Goal: Information Seeking & Learning: Learn about a topic

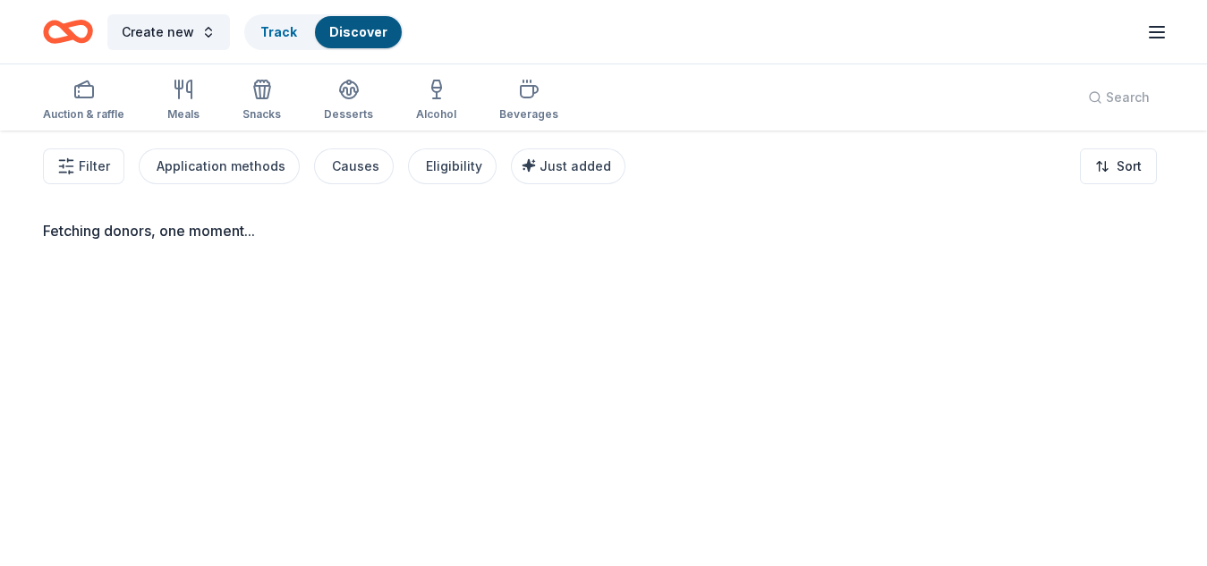
scroll to position [61, 0]
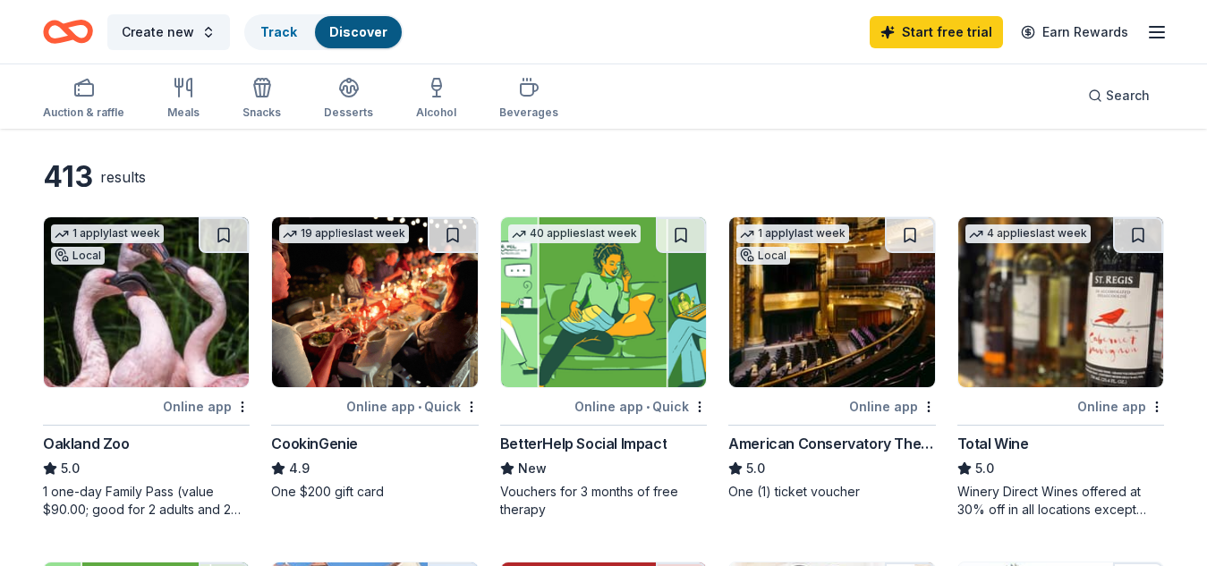
click at [357, 378] on img at bounding box center [374, 302] width 205 height 170
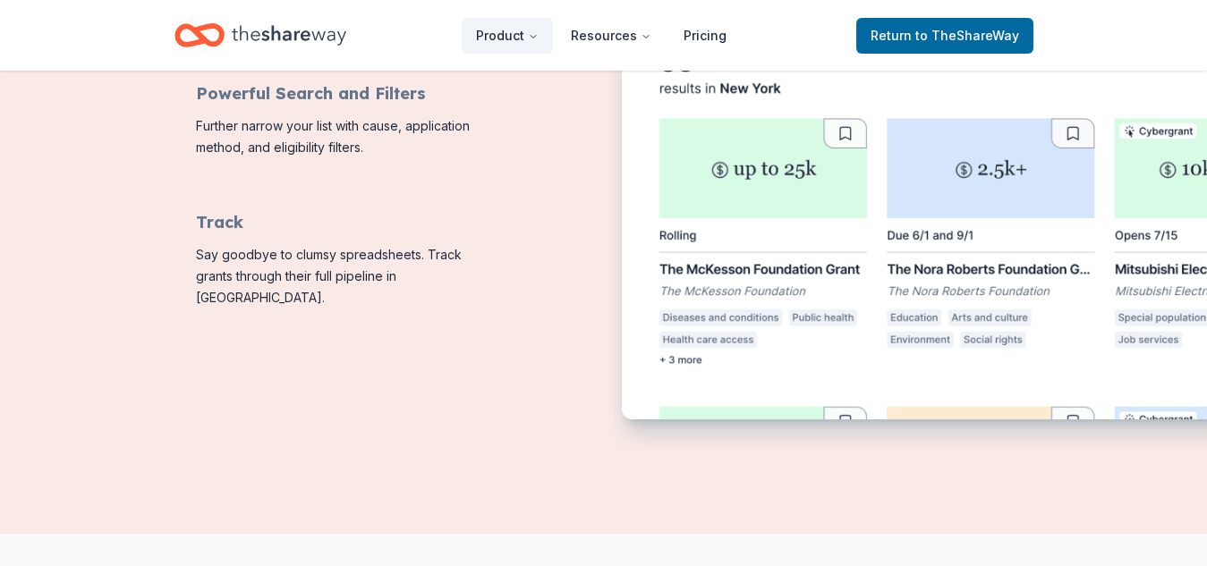
scroll to position [937, 0]
click at [1007, 168] on img "Features for running your books" at bounding box center [1015, 131] width 787 height 573
click at [994, 268] on img "Features for running your books" at bounding box center [1015, 131] width 787 height 573
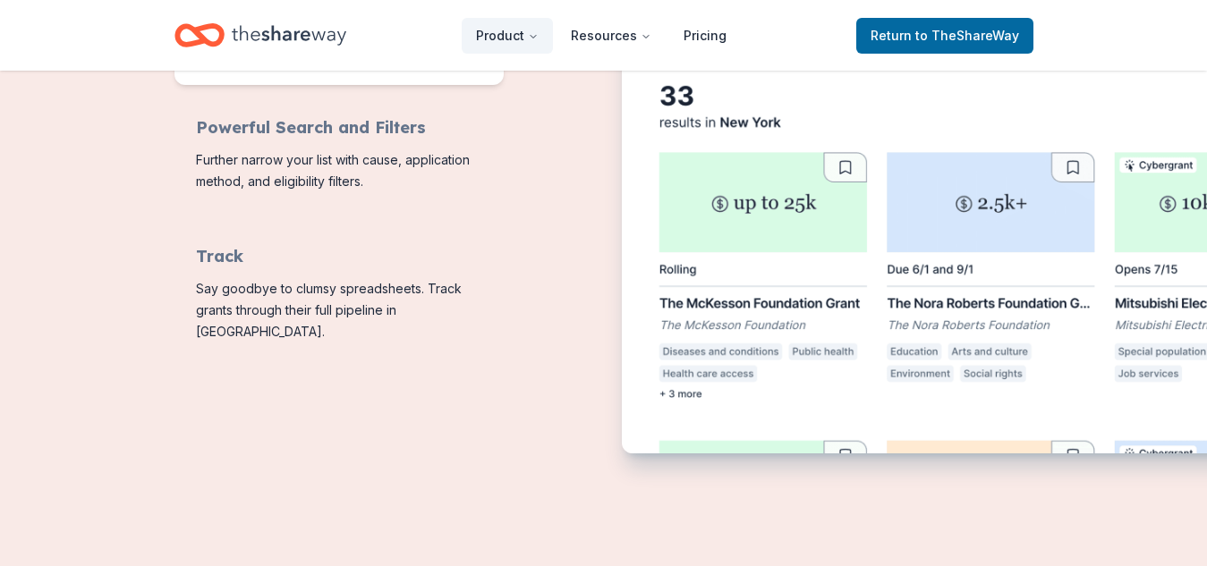
scroll to position [869, 0]
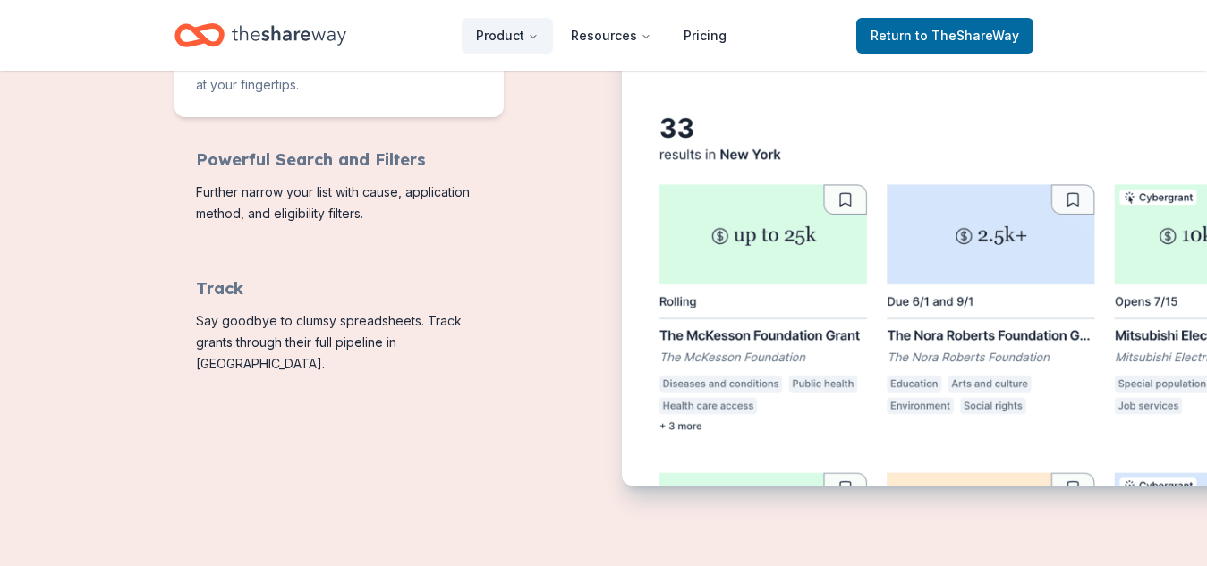
click at [1174, 292] on img "Features for running your books" at bounding box center [1015, 199] width 787 height 573
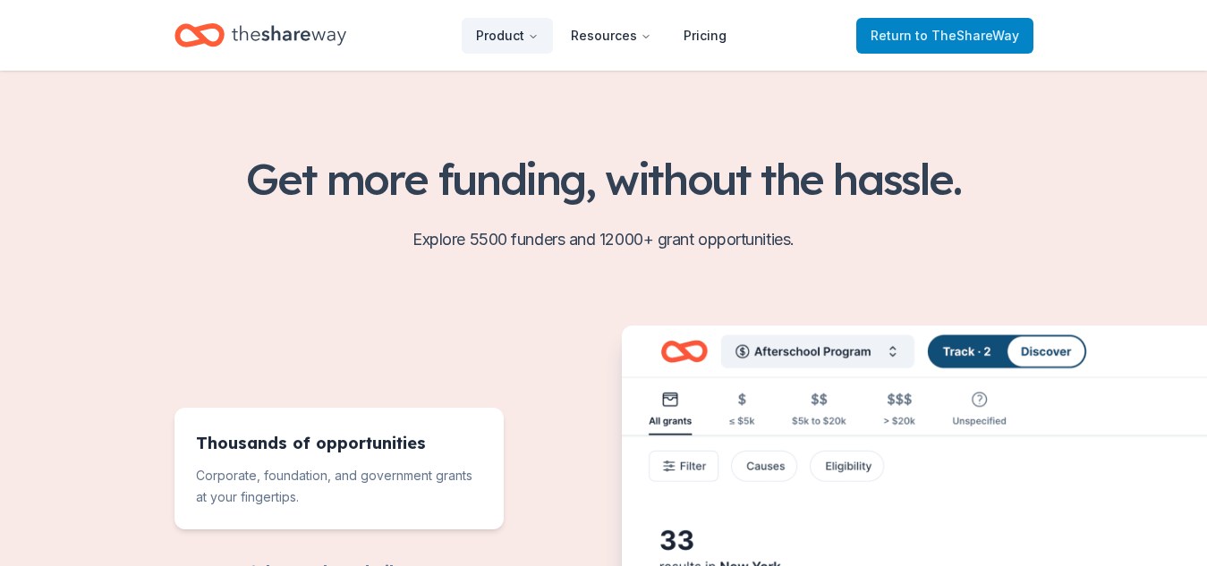
scroll to position [424, 0]
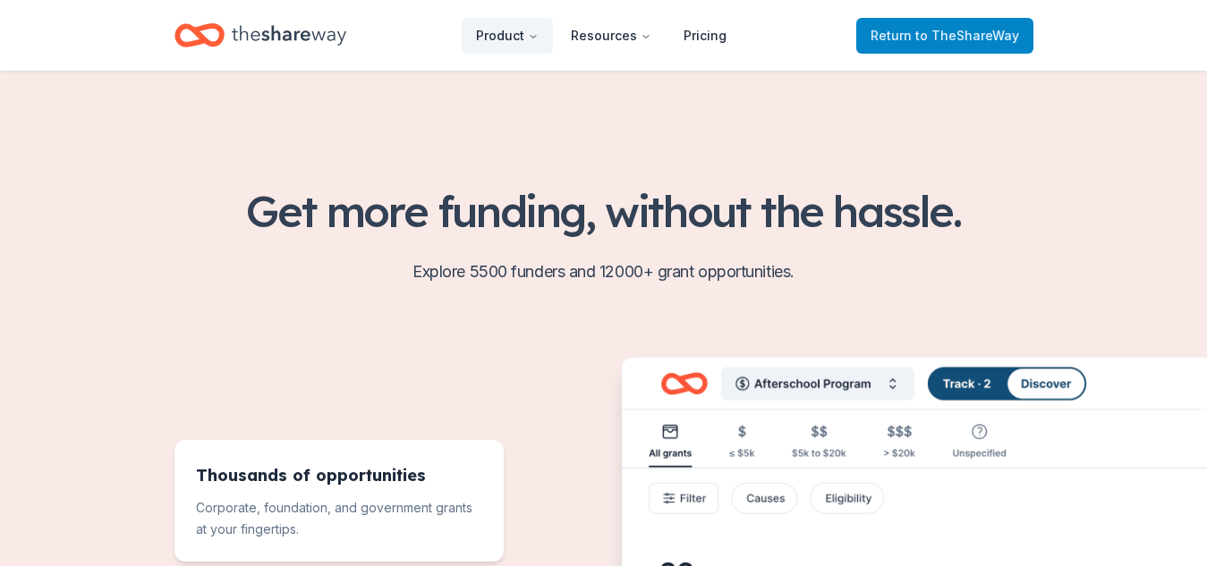
click at [954, 44] on span "Return to TheShareWay" at bounding box center [945, 35] width 149 height 21
click at [914, 43] on span "Return to TheShareWay" at bounding box center [945, 35] width 149 height 21
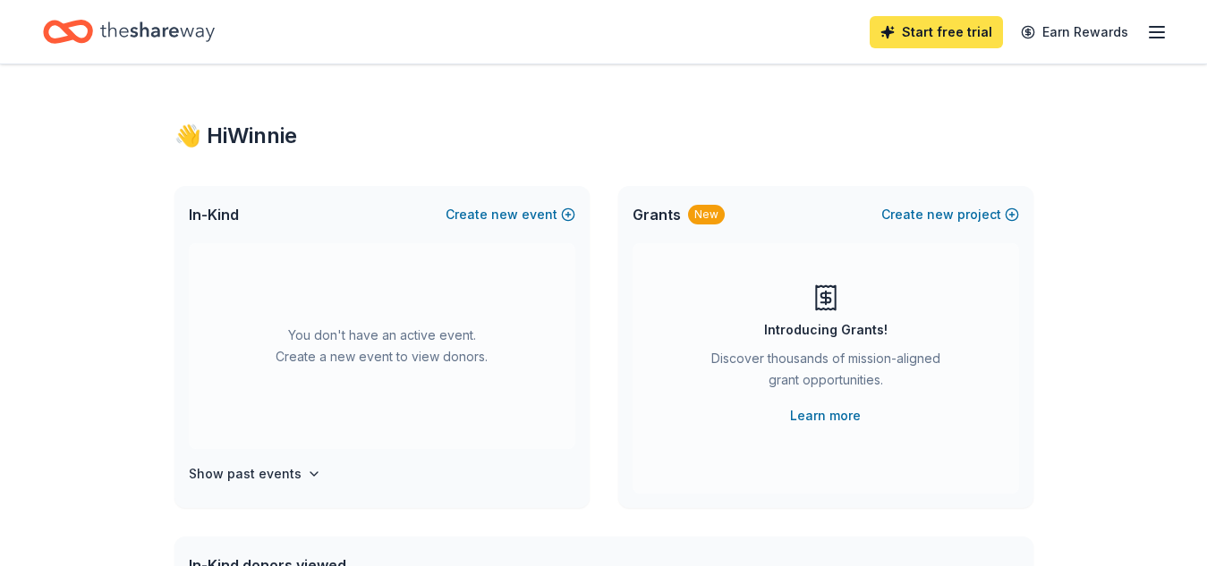
click at [967, 33] on link "Start free trial" at bounding box center [936, 32] width 133 height 32
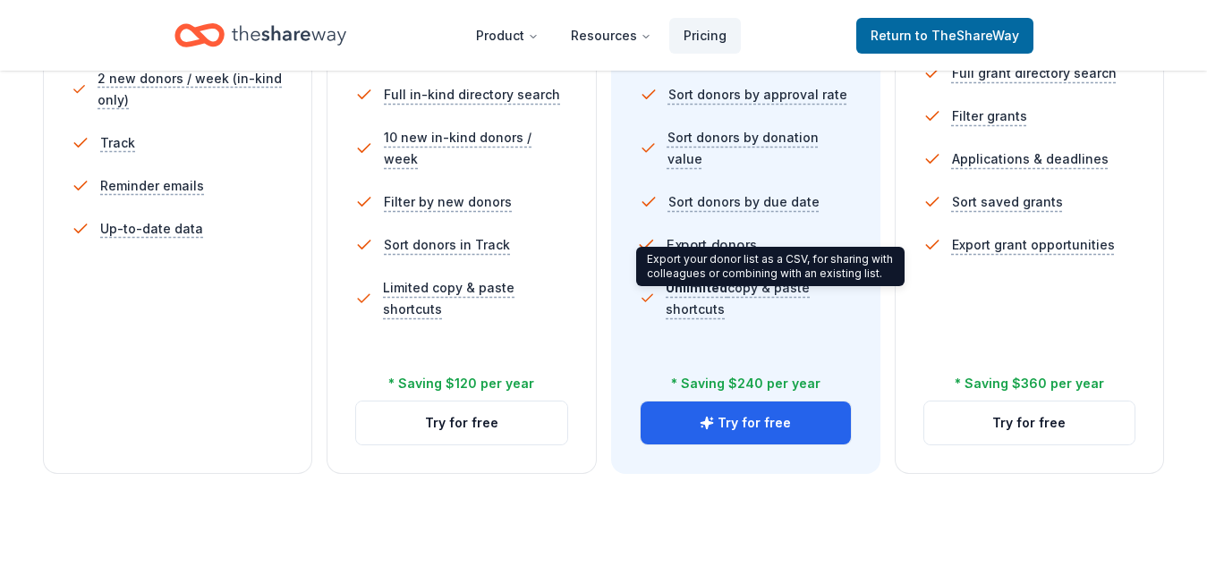
scroll to position [696, 0]
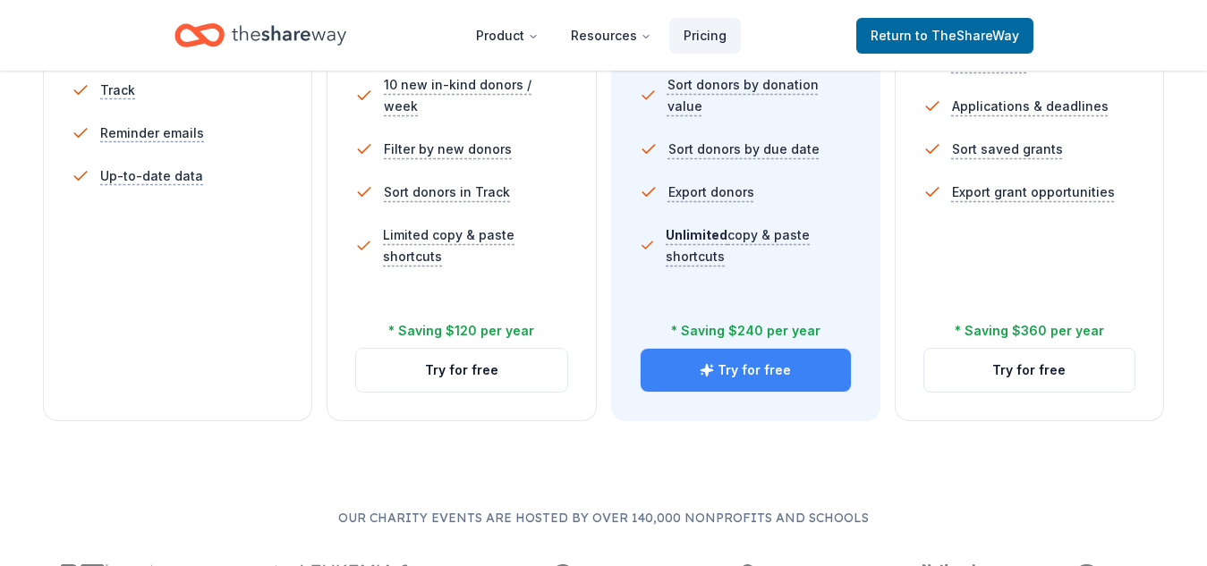
click at [721, 370] on button "Try for free" at bounding box center [746, 370] width 210 height 43
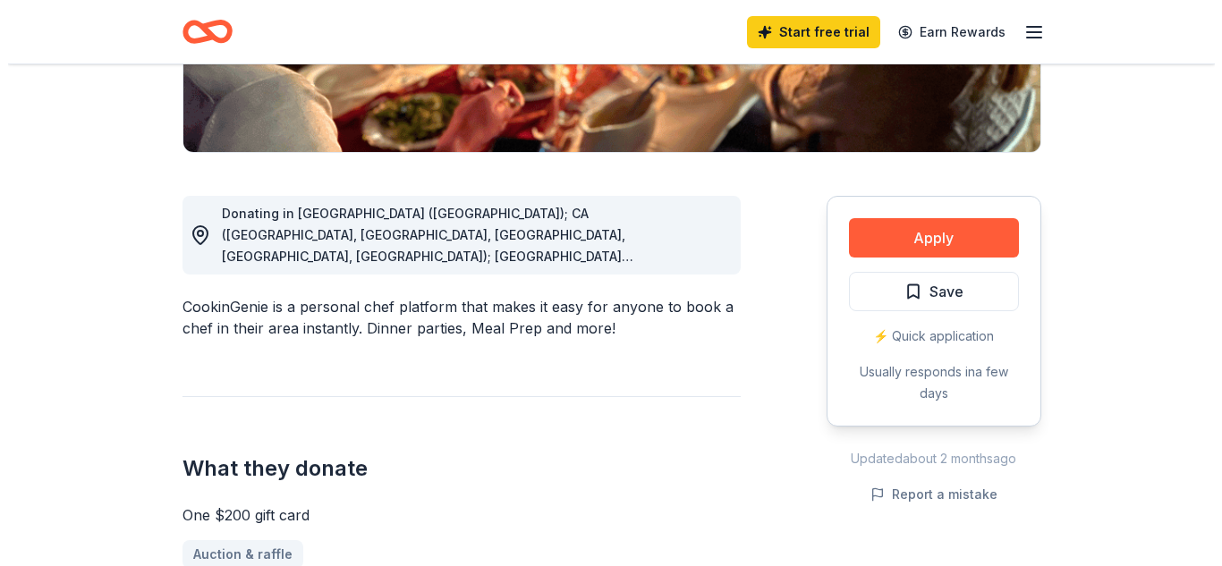
scroll to position [461, 0]
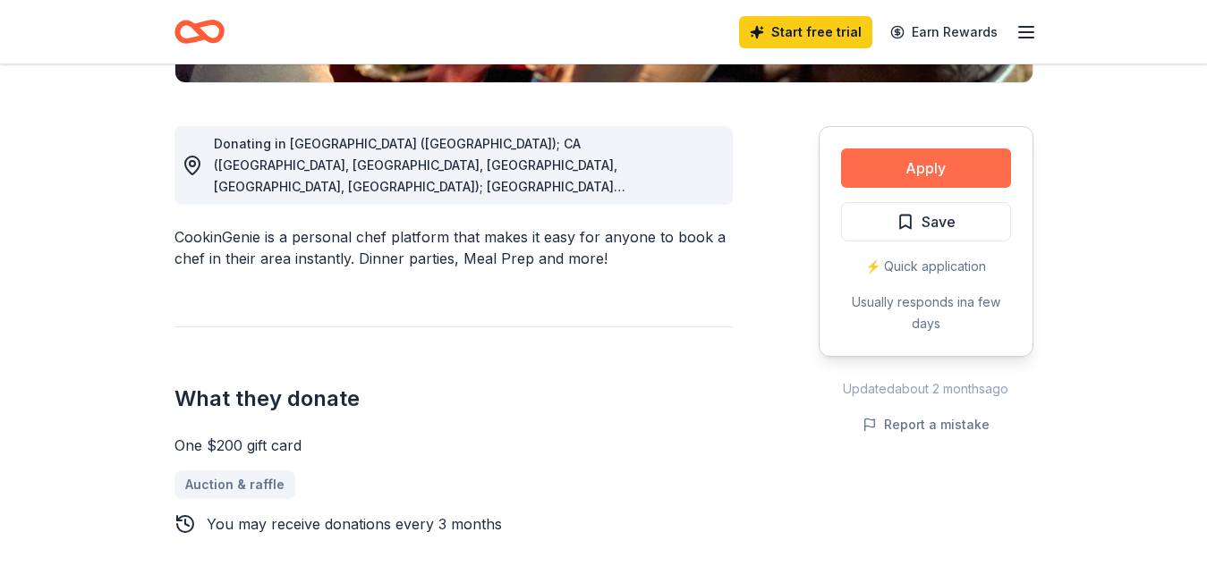
click at [970, 158] on button "Apply" at bounding box center [926, 168] width 170 height 39
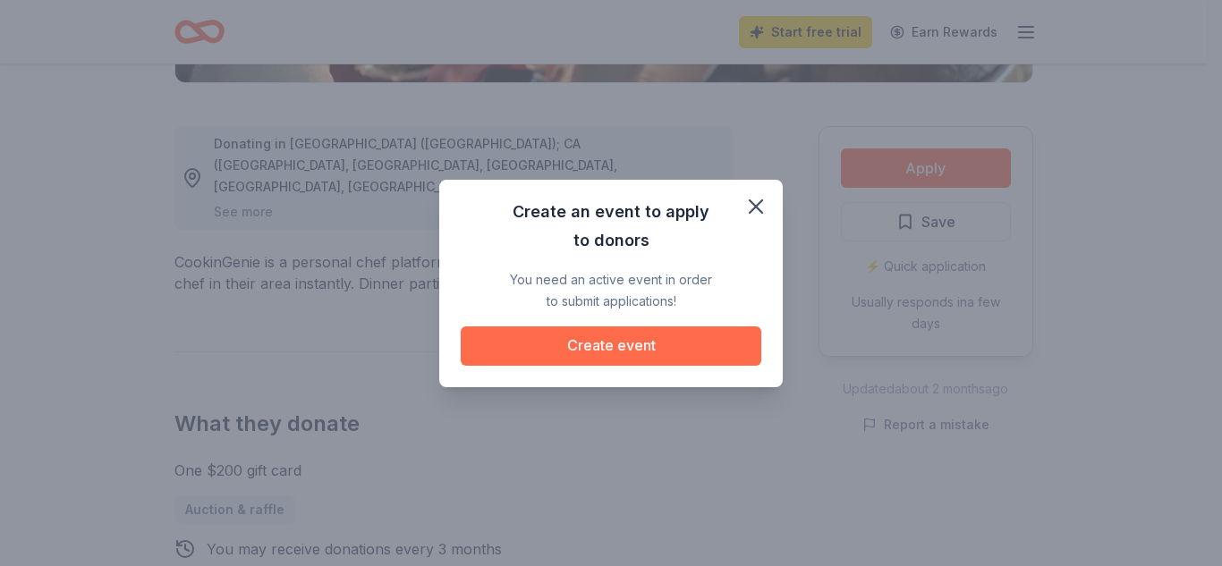
click at [646, 349] on button "Create event" at bounding box center [611, 346] width 301 height 39
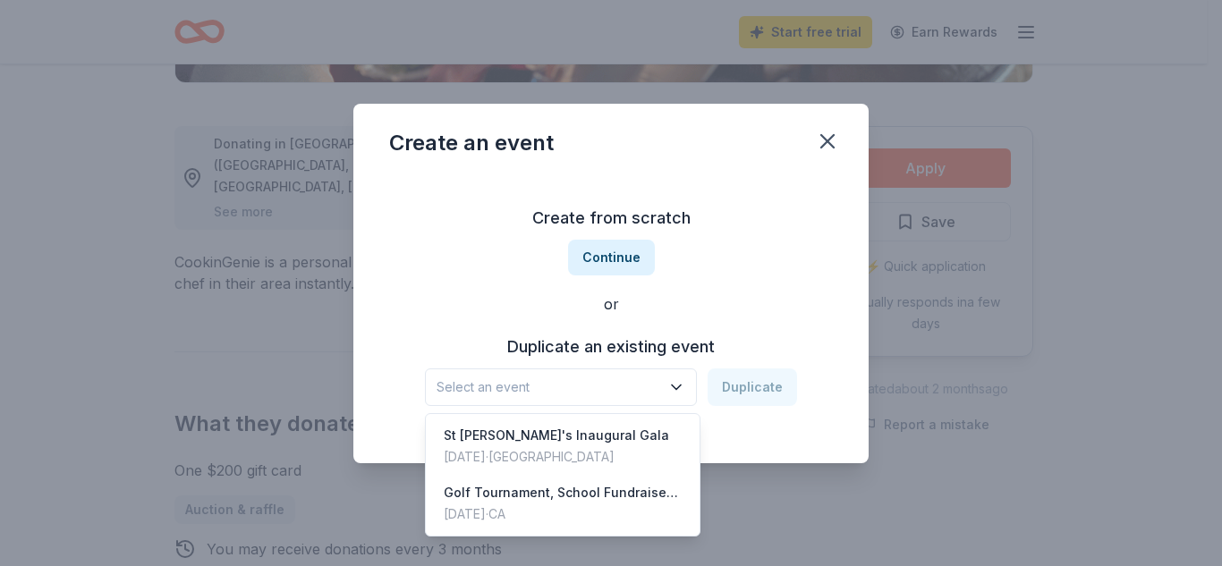
click at [604, 387] on span "Select an event" at bounding box center [549, 387] width 224 height 21
click at [616, 270] on div "Create from scratch Continue or Duplicate an existing event Select an event Dup…" at bounding box center [611, 304] width 444 height 259
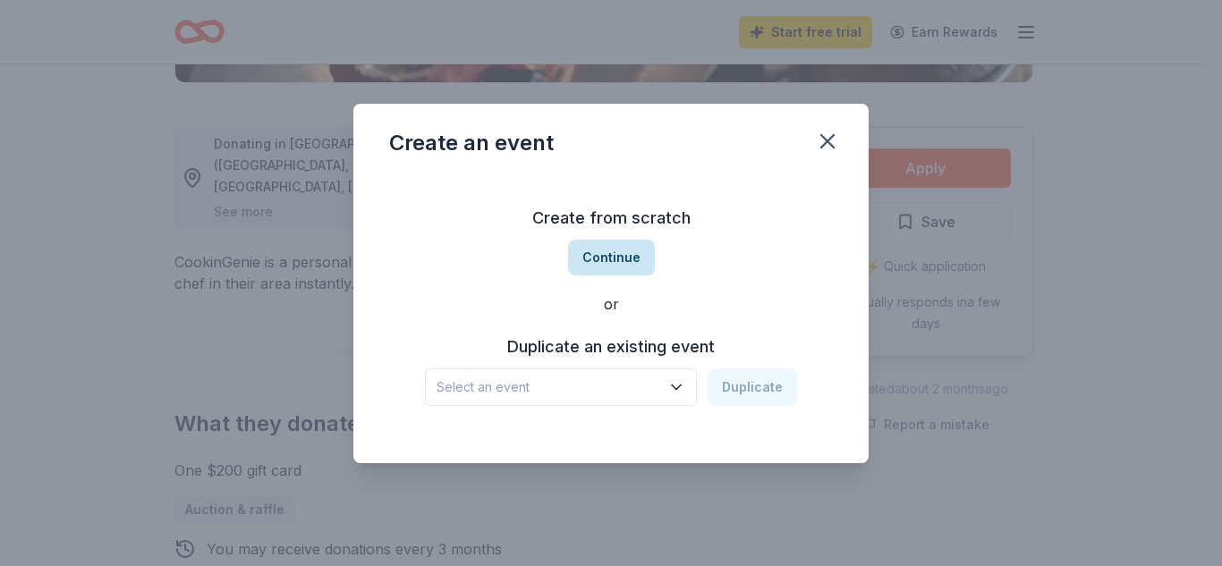
click at [620, 256] on button "Continue" at bounding box center [611, 258] width 87 height 36
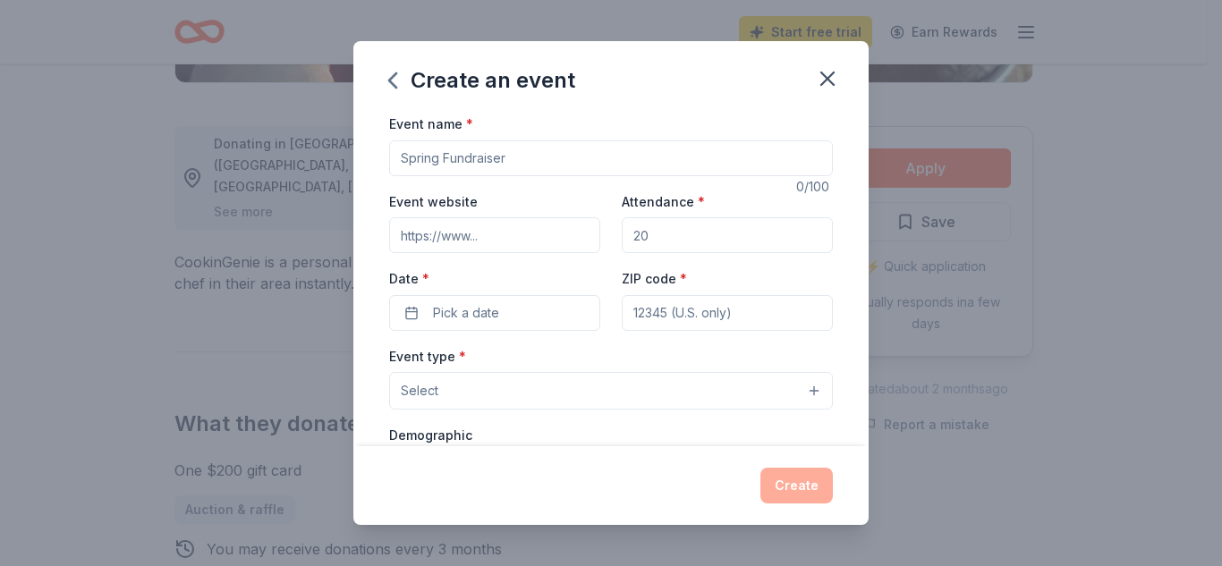
click at [556, 160] on input "Event name *" at bounding box center [611, 158] width 444 height 36
type input "Harvest of Hope Gala"
click at [644, 234] on input "Attendance *" at bounding box center [727, 235] width 211 height 36
type input "200"
click at [655, 310] on input "ZIP code *" at bounding box center [727, 313] width 211 height 36
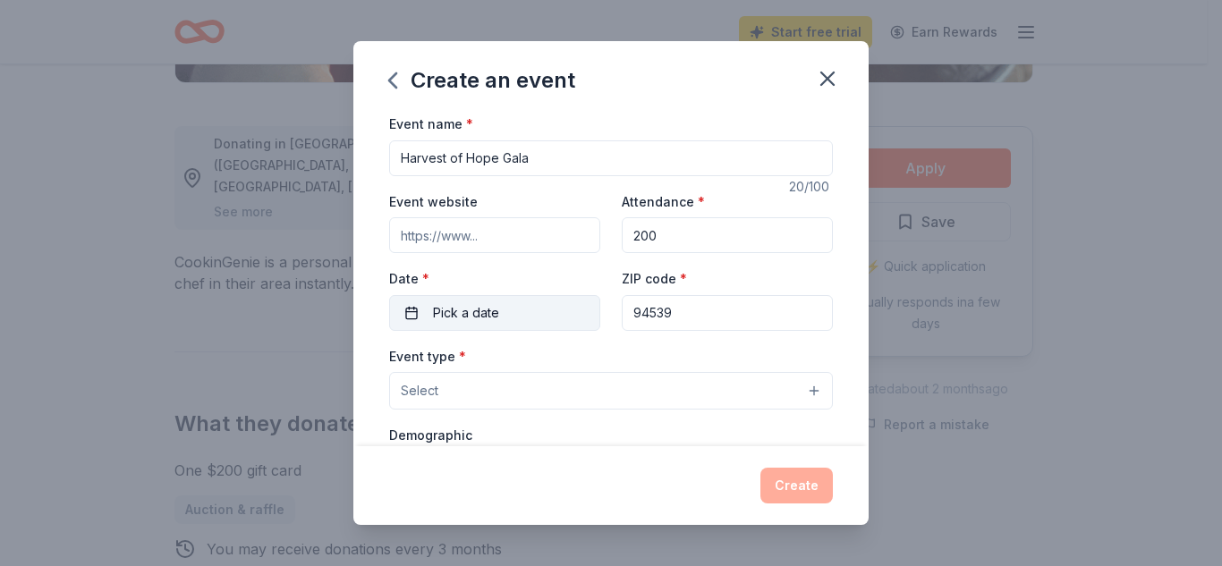
type input "94539"
click at [517, 322] on button "Pick a date" at bounding box center [494, 313] width 211 height 36
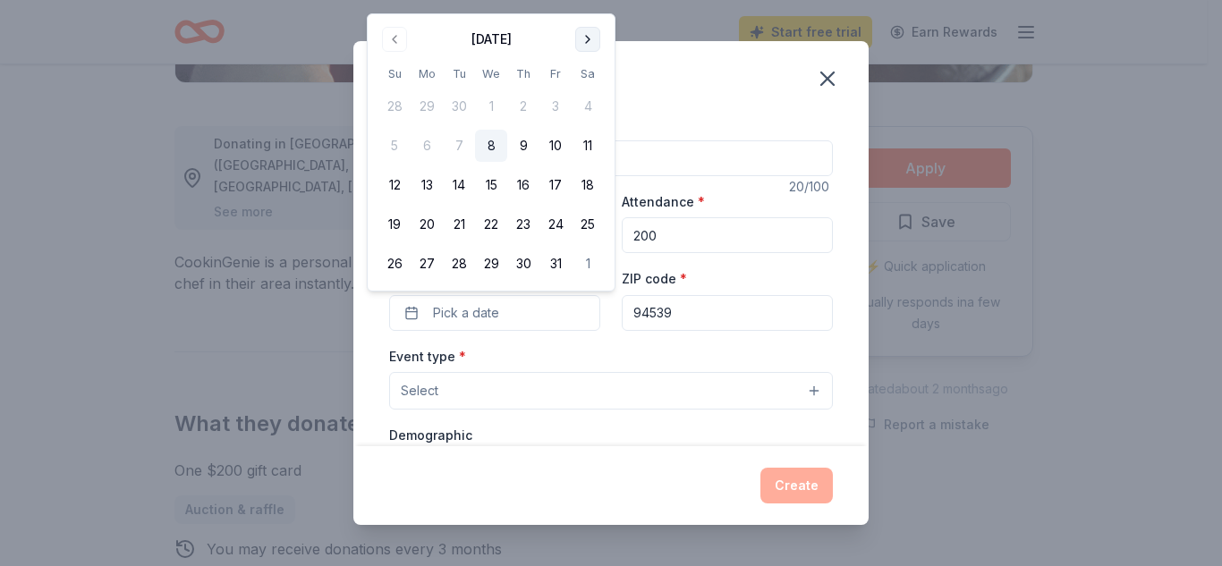
click at [590, 40] on button "Go to next month" at bounding box center [587, 39] width 25 height 25
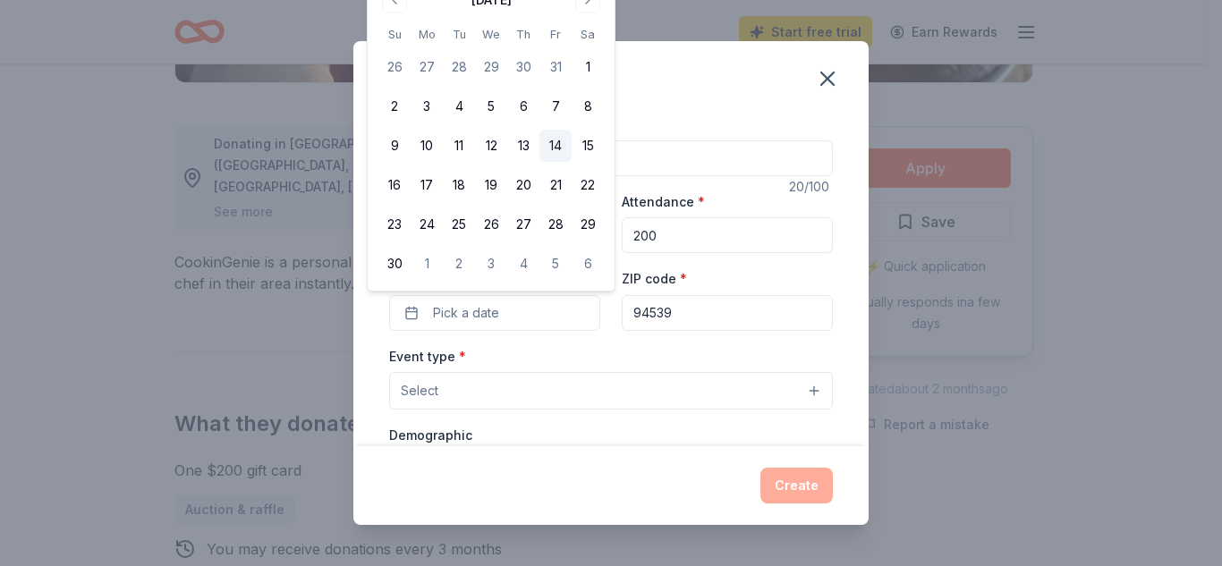
click at [553, 146] on button "14" at bounding box center [555, 146] width 32 height 32
click at [503, 386] on button "Select" at bounding box center [611, 391] width 444 height 38
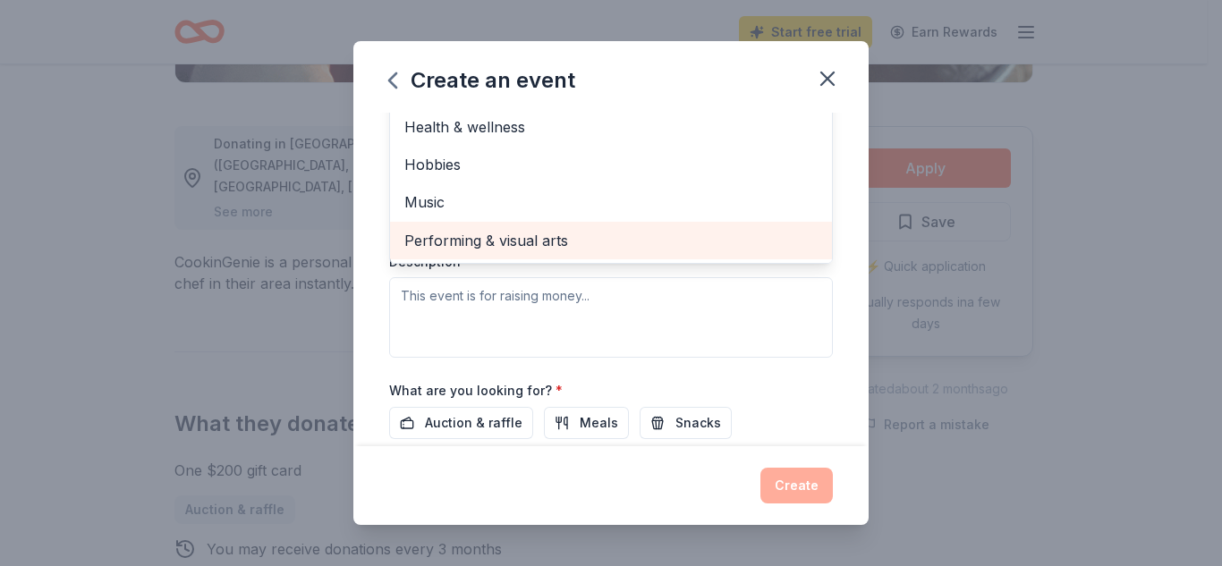
scroll to position [0, 0]
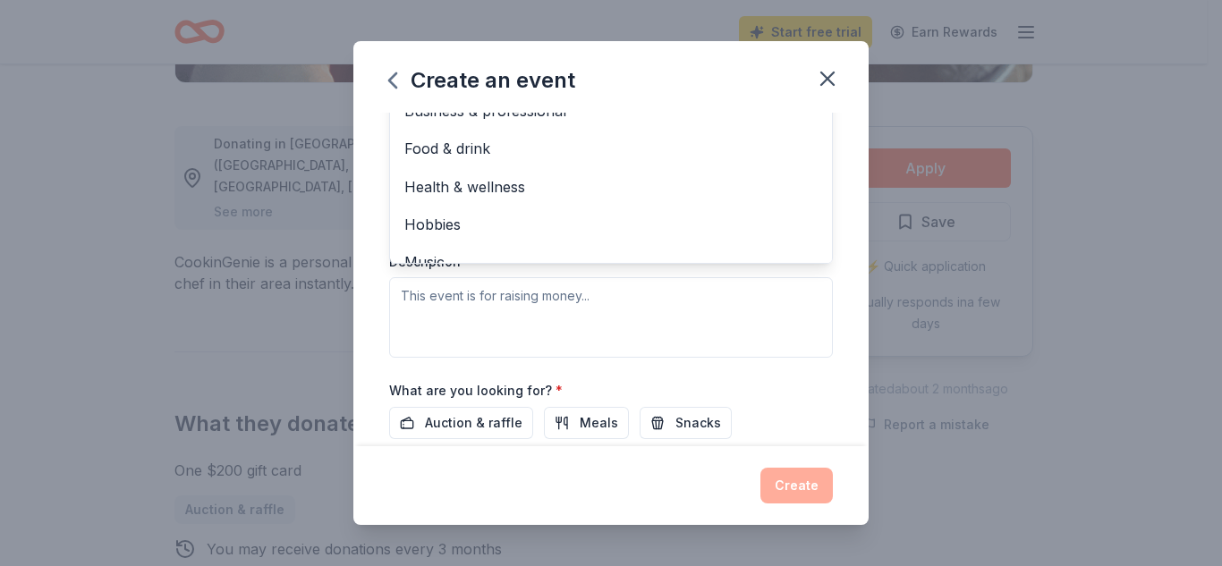
drag, startPoint x: 529, startPoint y: 225, endPoint x: 826, endPoint y: 172, distance: 301.7
click at [826, 172] on div "Event name * Harvest of Hope Gala 20 /100 Event website Attendance * 200 Date *…" at bounding box center [610, 280] width 515 height 334
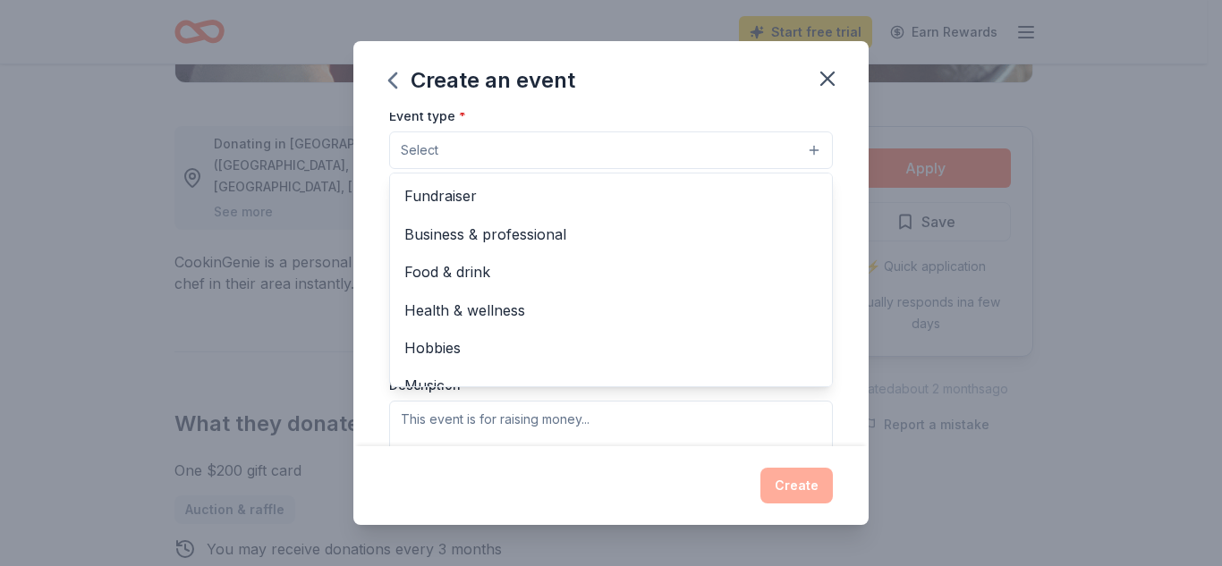
scroll to position [240, 0]
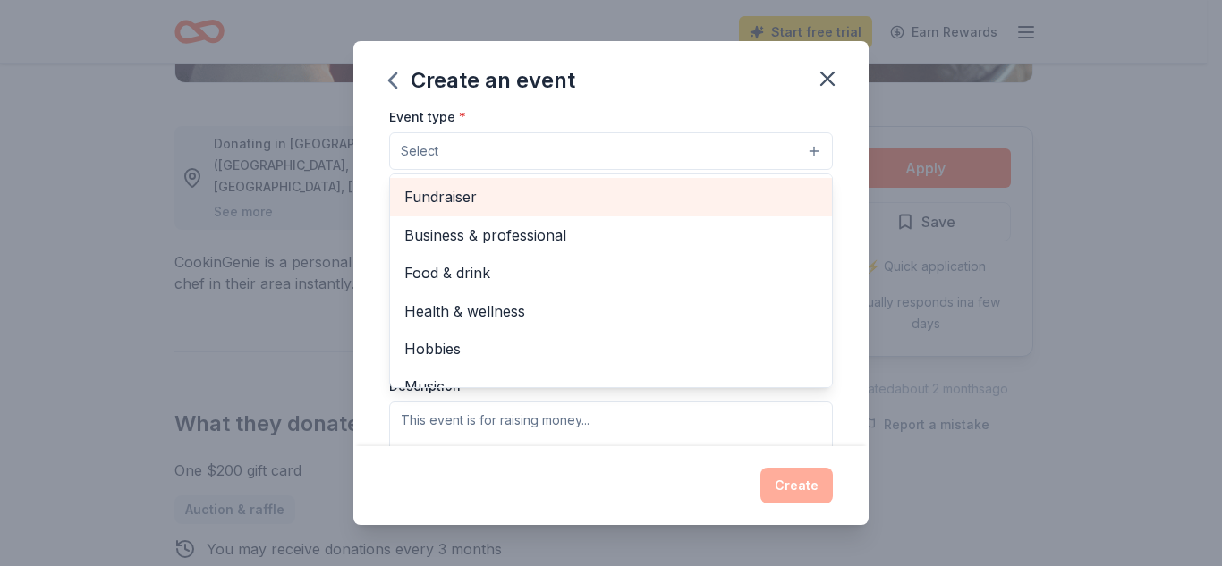
click at [413, 195] on span "Fundraiser" at bounding box center [610, 196] width 413 height 23
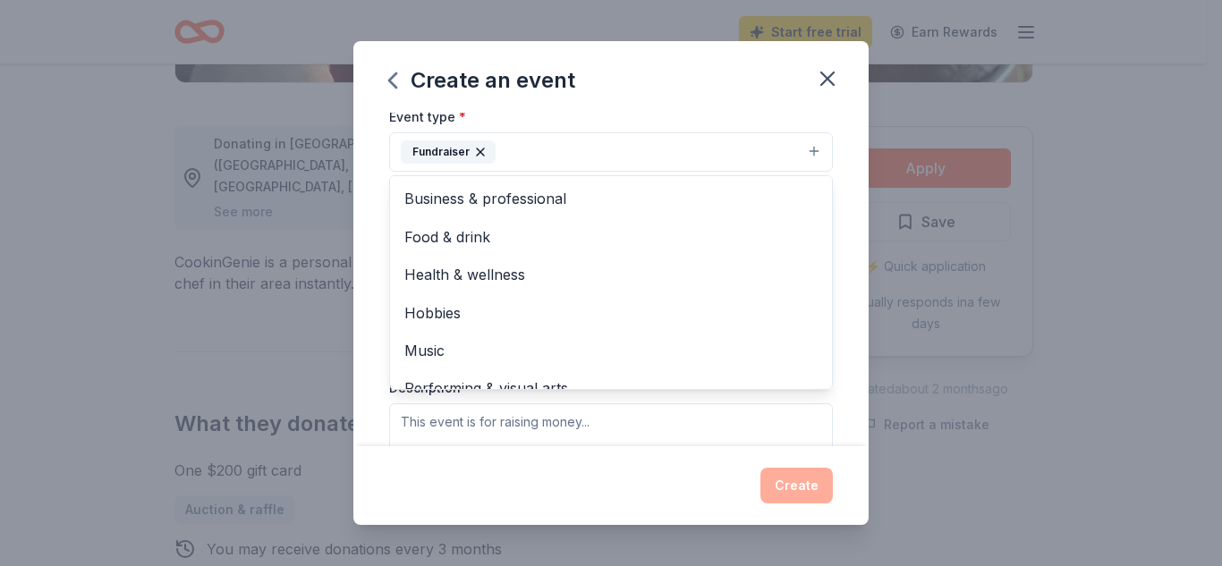
click at [839, 156] on div "Event name * Harvest of Hope Gala 20 /100 Event website Attendance * 200 Date *…" at bounding box center [610, 280] width 515 height 334
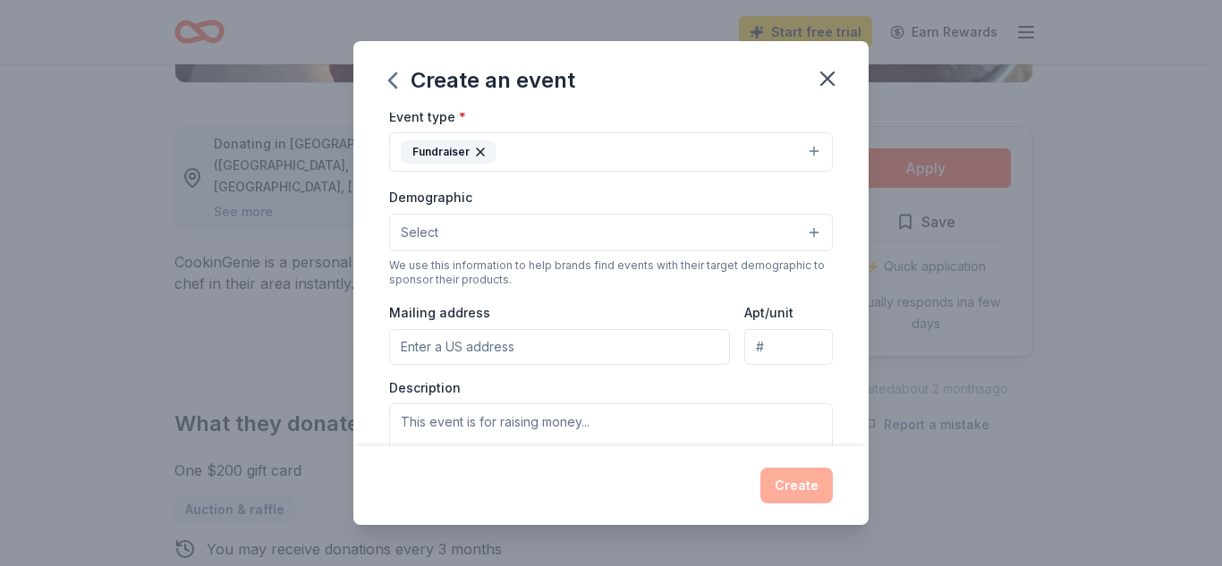
click at [657, 239] on button "Select" at bounding box center [611, 233] width 444 height 38
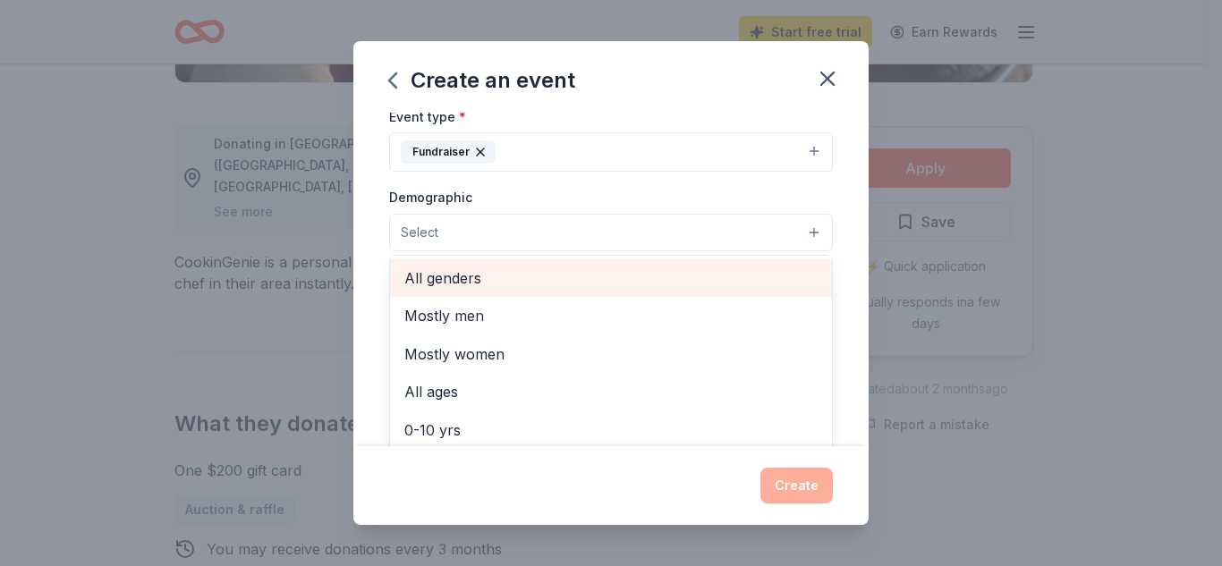
click at [504, 283] on span "All genders" at bounding box center [610, 278] width 413 height 23
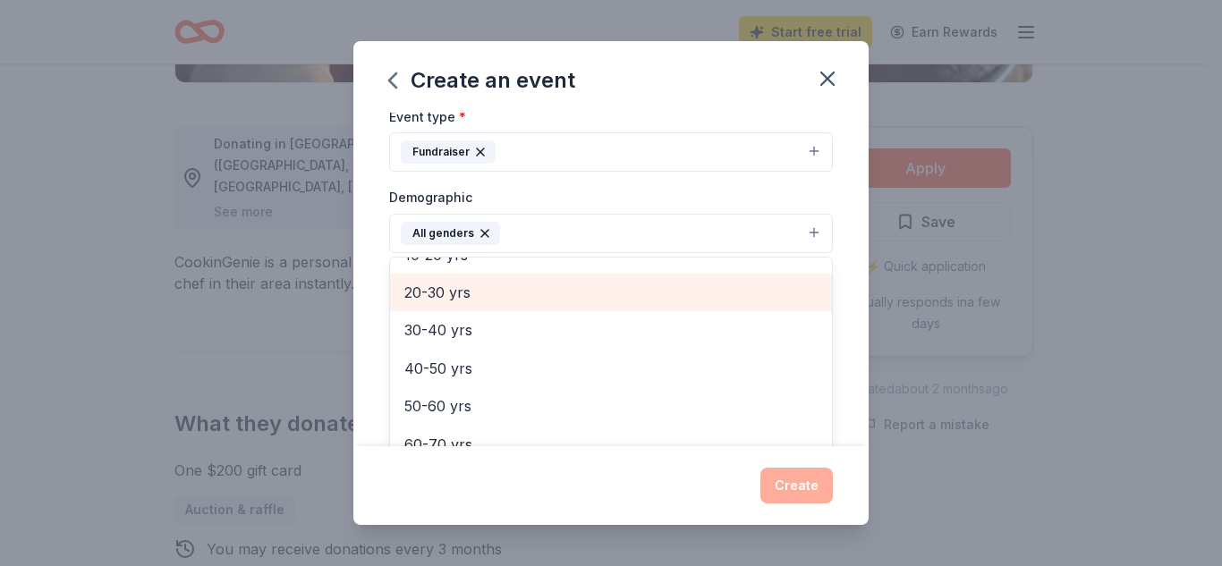
scroll to position [250, 0]
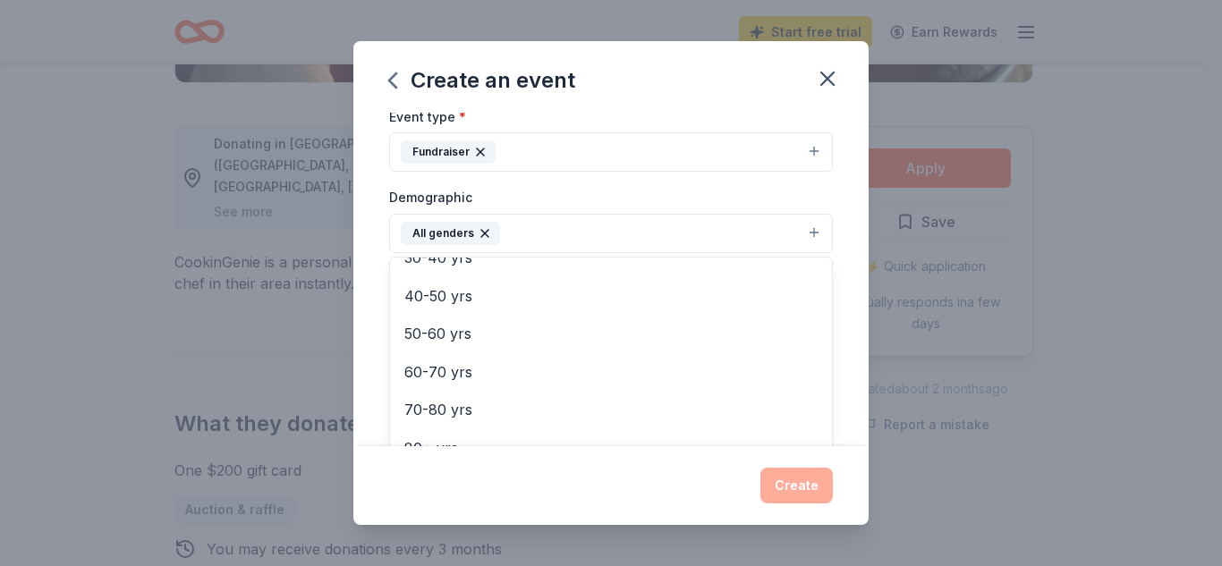
click at [832, 309] on div "Event name * Harvest of Hope Gala 20 /100 Event website Attendance * 200 Date *…" at bounding box center [610, 280] width 515 height 334
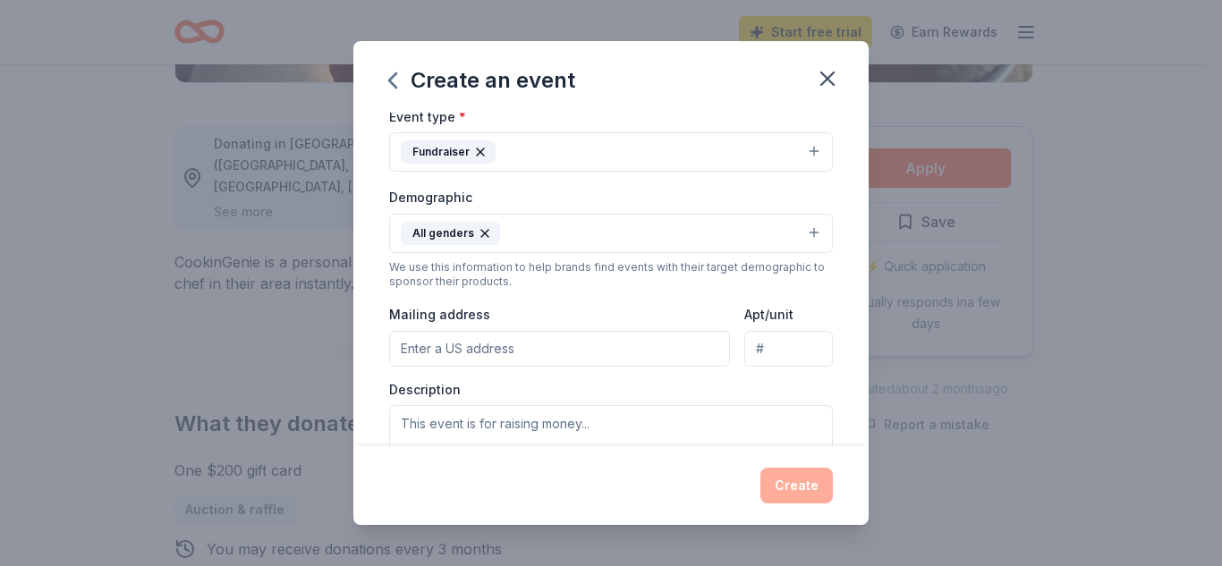
click at [621, 352] on input "Mailing address" at bounding box center [559, 349] width 341 height 36
click at [844, 288] on div "Event name * Harvest of Hope Gala 20 /100 Event website Attendance * 200 Date *…" at bounding box center [610, 280] width 515 height 334
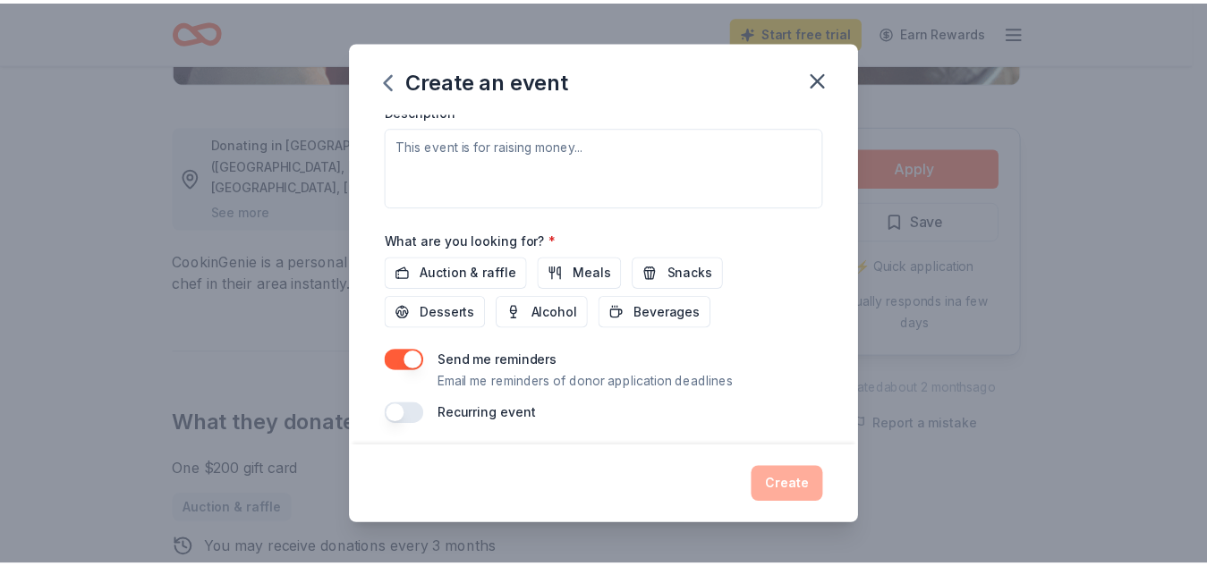
scroll to position [525, 0]
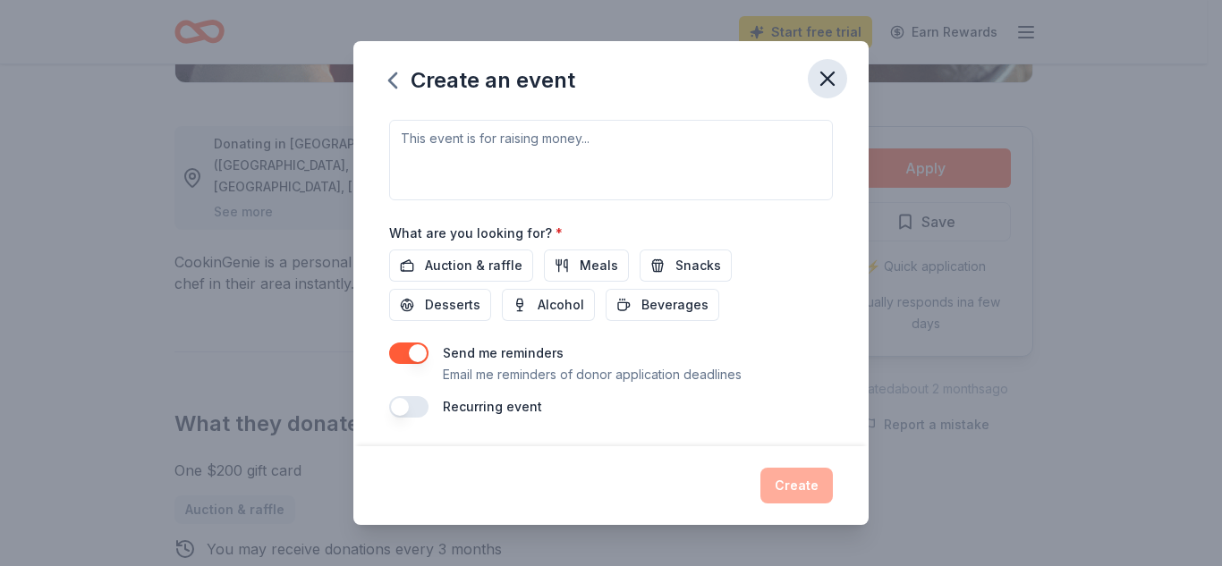
click at [836, 81] on icon "button" at bounding box center [827, 78] width 25 height 25
click at [825, 80] on icon "button" at bounding box center [827, 78] width 25 height 25
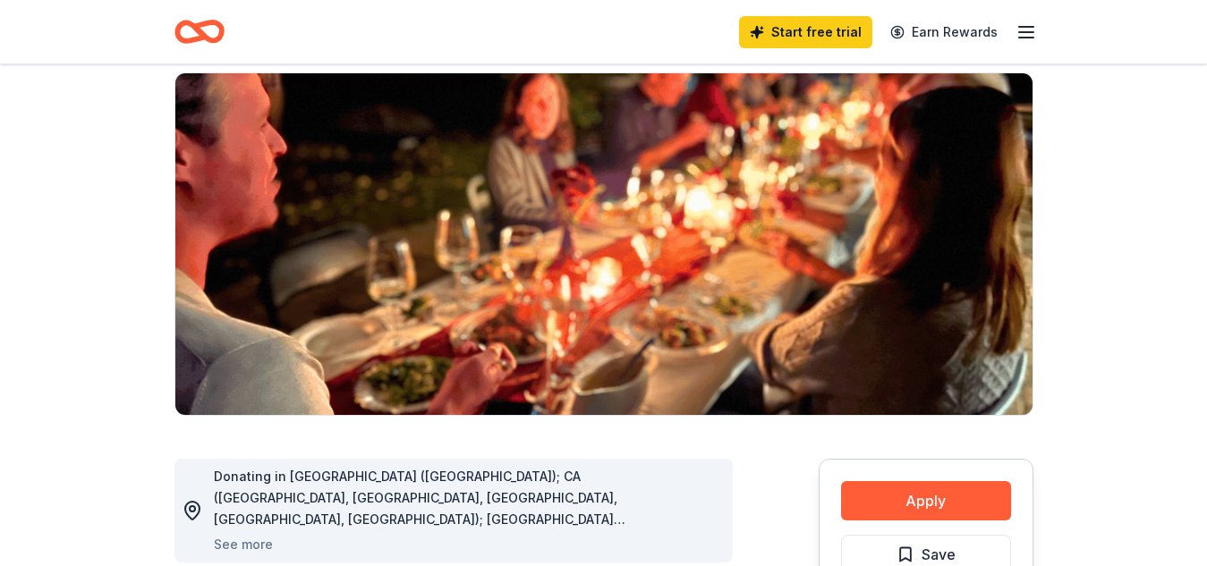
scroll to position [0, 0]
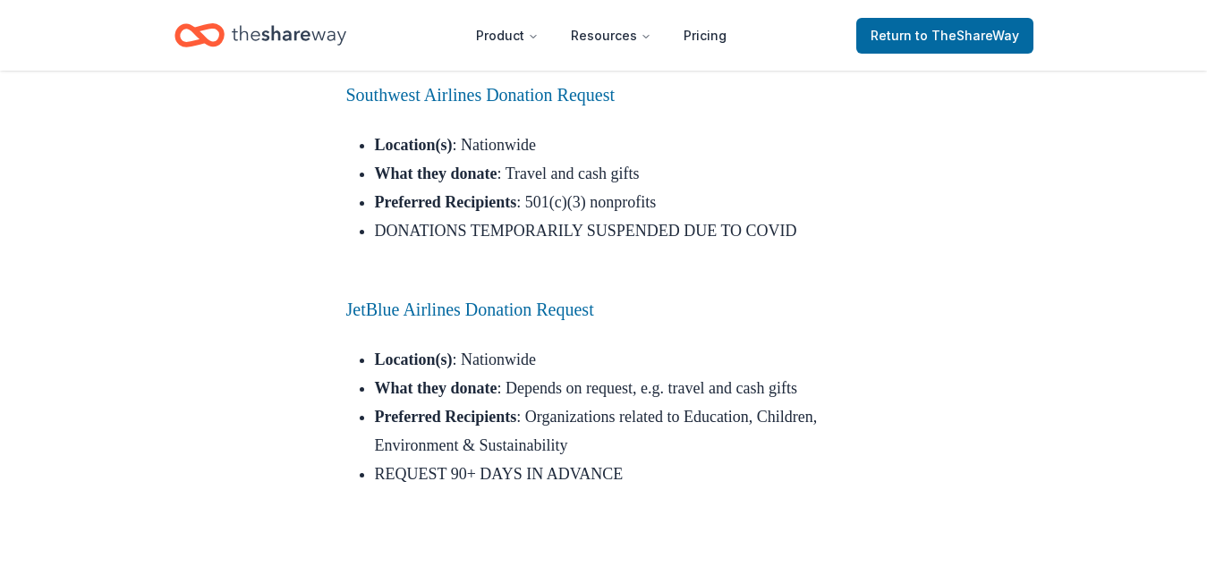
scroll to position [1700, 0]
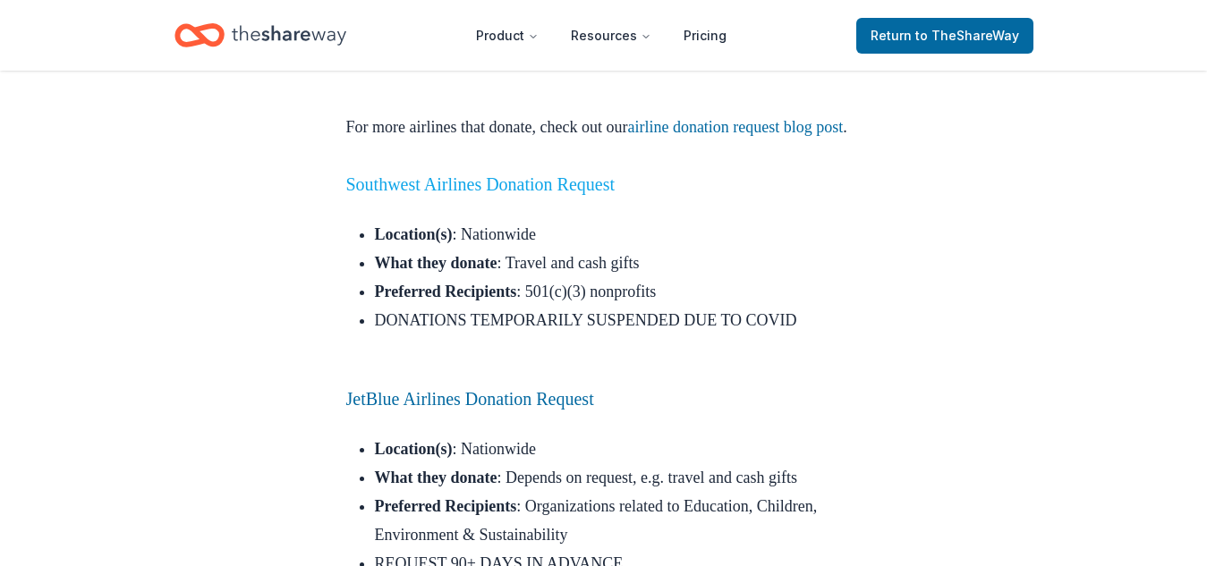
click at [502, 194] on link "Southwest Airlines Donation Request" at bounding box center [480, 184] width 269 height 20
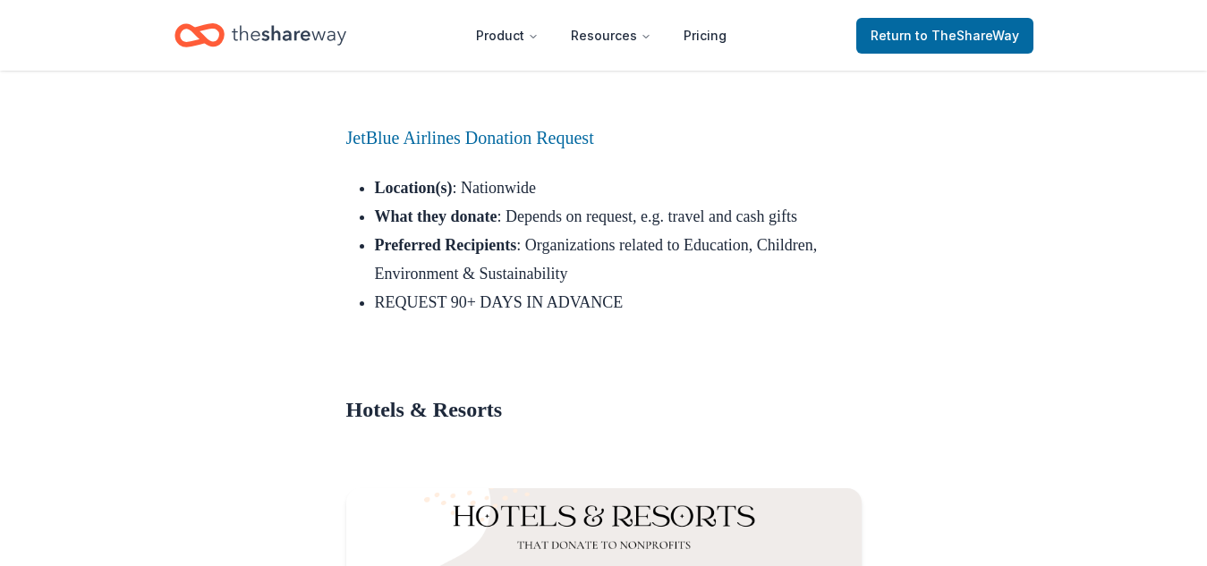
scroll to position [1968, 0]
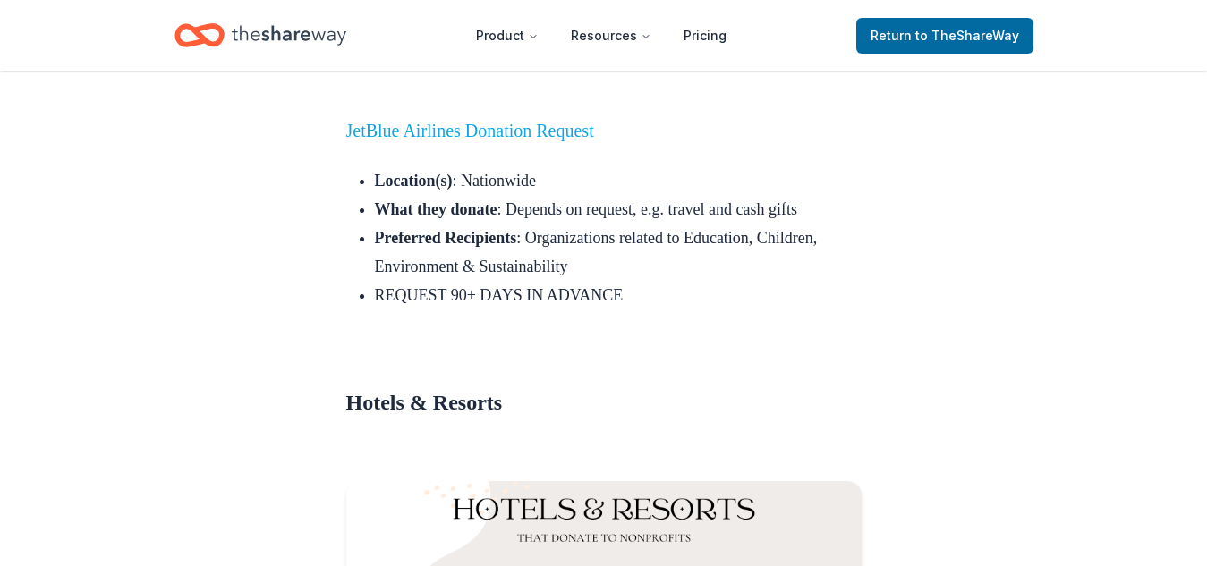
click at [464, 140] on link "JetBlue Airlines Donation Request" at bounding box center [470, 131] width 248 height 20
click at [523, 140] on link "JetBlue Airlines Donation Request" at bounding box center [470, 131] width 248 height 20
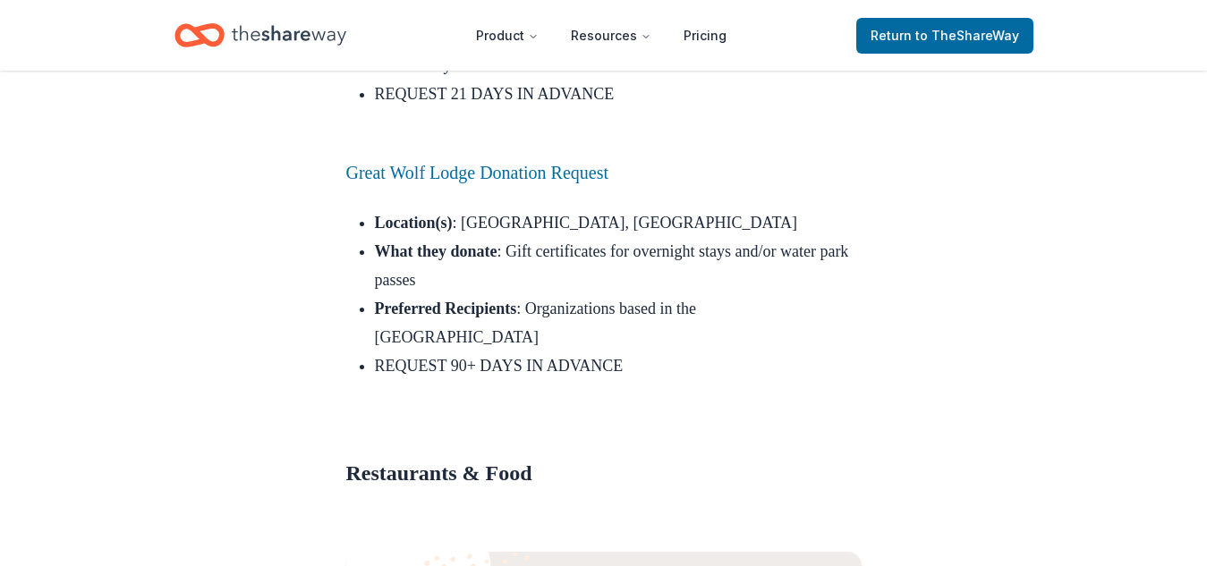
scroll to position [3221, 0]
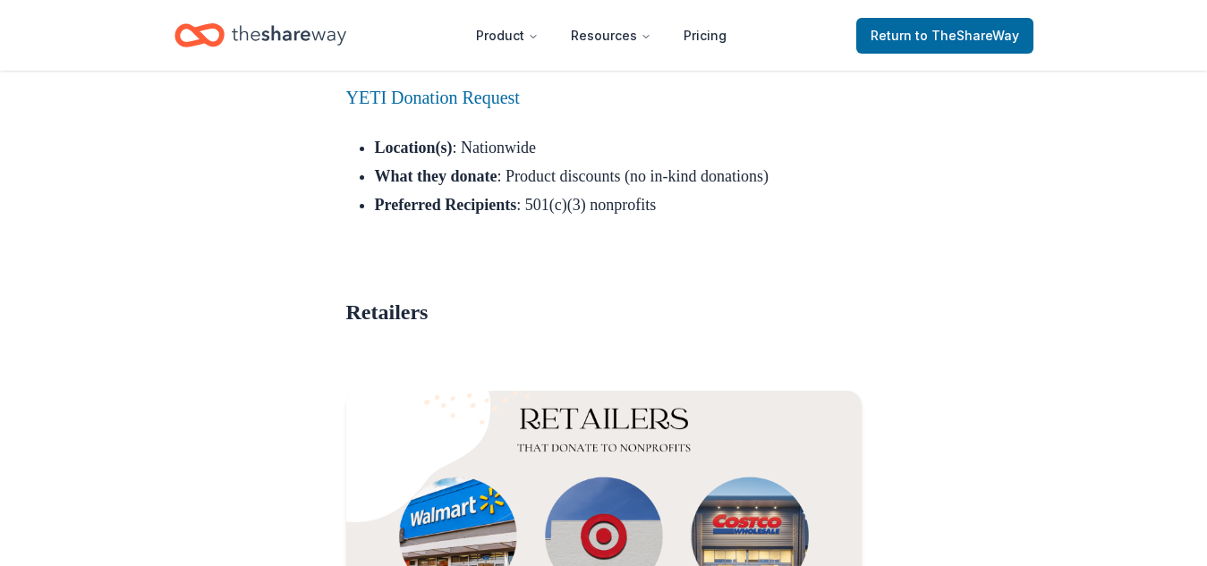
scroll to position [14315, 0]
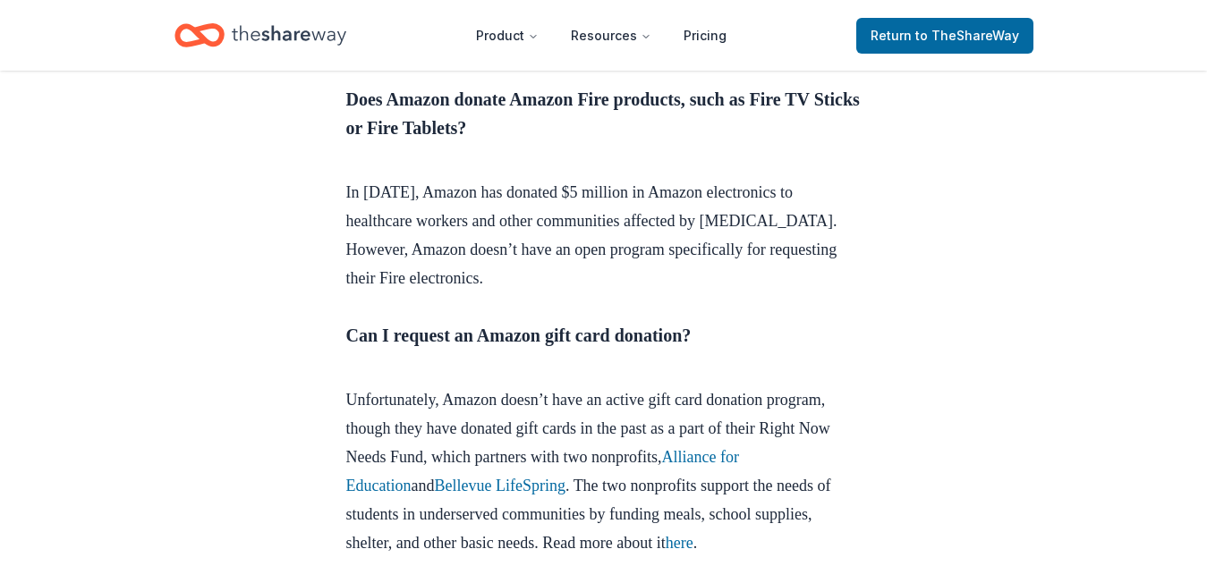
scroll to position [1521, 0]
